Goal: Transaction & Acquisition: Purchase product/service

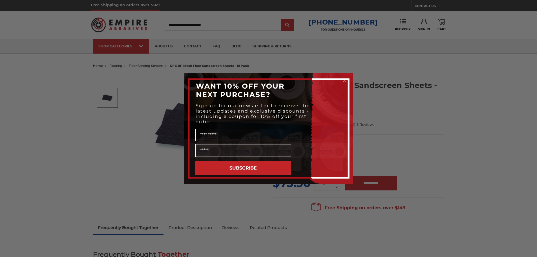
drag, startPoint x: 21, startPoint y: 134, endPoint x: 24, endPoint y: 115, distance: 19.6
click at [20, 131] on div "Close dialog WANT 10% OFF YOUR NEXT PURCHASE? Sign up for our newsletter to rec…" at bounding box center [268, 128] width 537 height 257
click at [442, 115] on div "Close dialog WANT 10% OFF YOUR NEXT PURCHASE? Sign up for our newsletter to rec…" at bounding box center [268, 128] width 537 height 257
click at [345, 79] on circle "Close dialog" at bounding box center [344, 80] width 5 height 5
